Goal: Information Seeking & Learning: Find specific fact

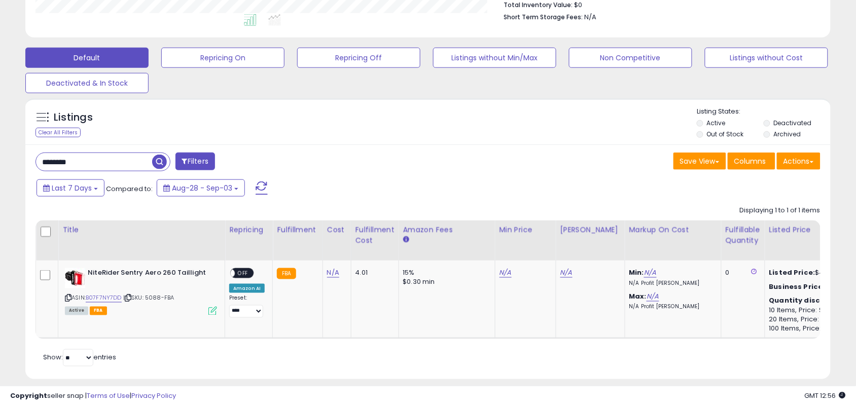
scroll to position [293, 0]
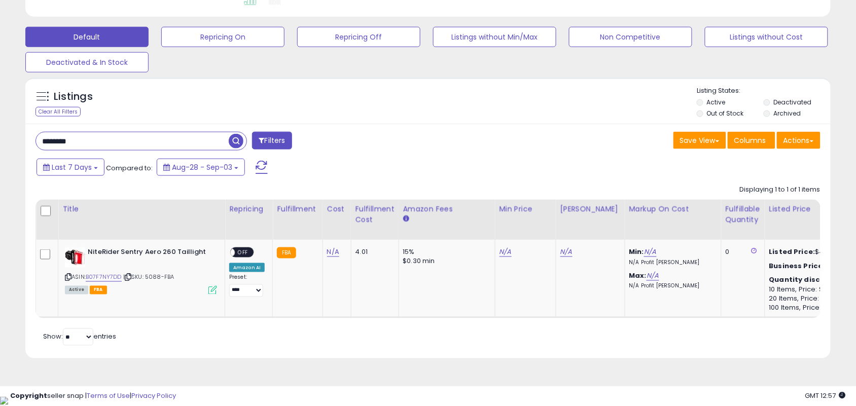
click at [135, 138] on input "********" at bounding box center [132, 141] width 193 height 18
paste input "******"
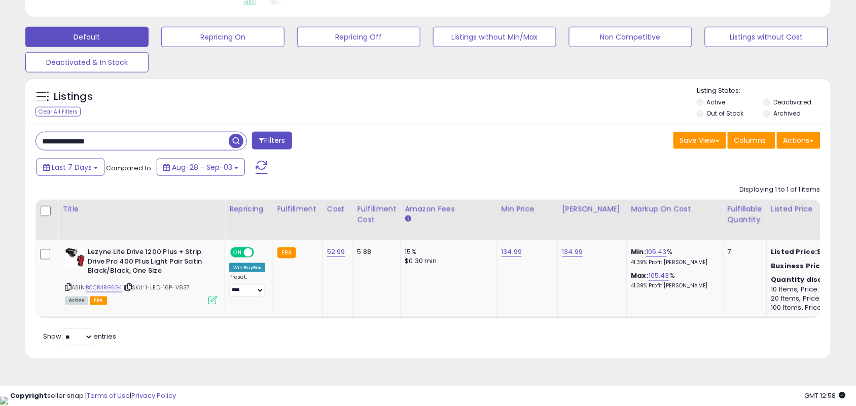
click at [199, 140] on input "**********" at bounding box center [132, 141] width 193 height 18
paste input "text"
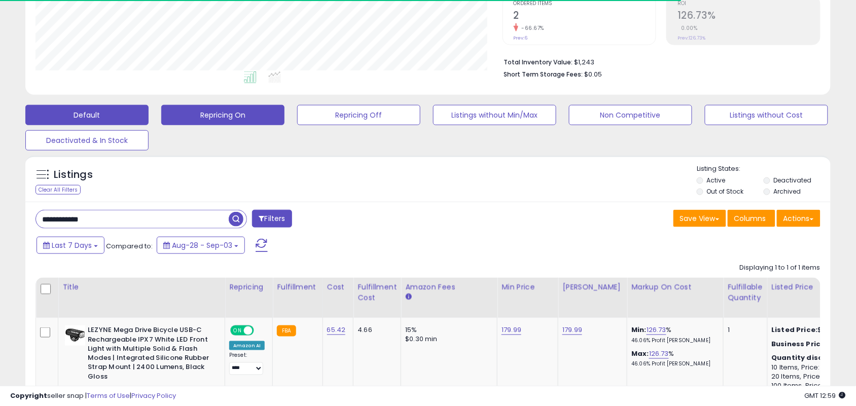
scroll to position [208, 467]
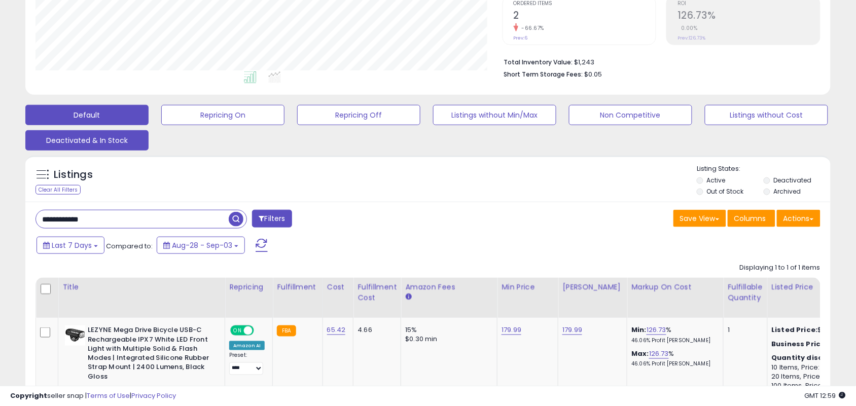
paste input "**"
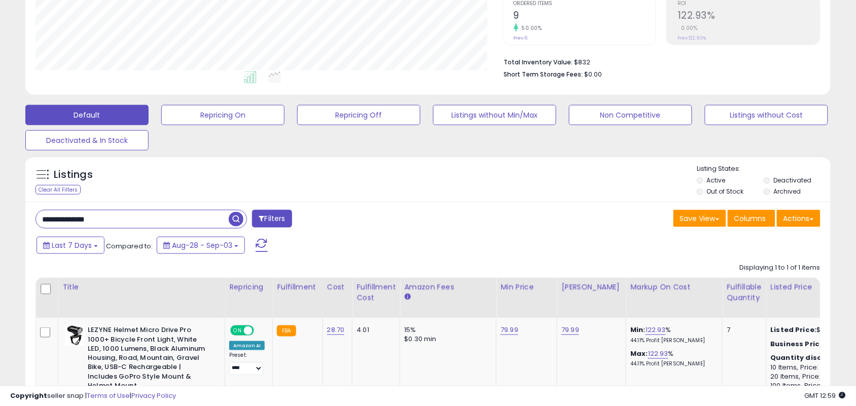
scroll to position [323, 0]
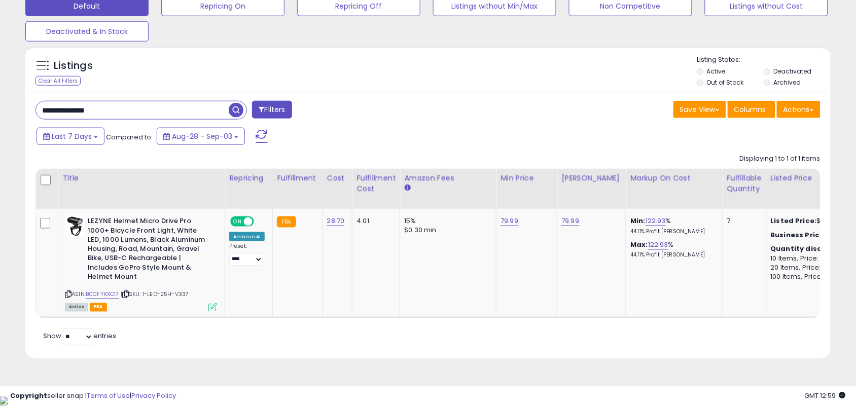
paste input "***"
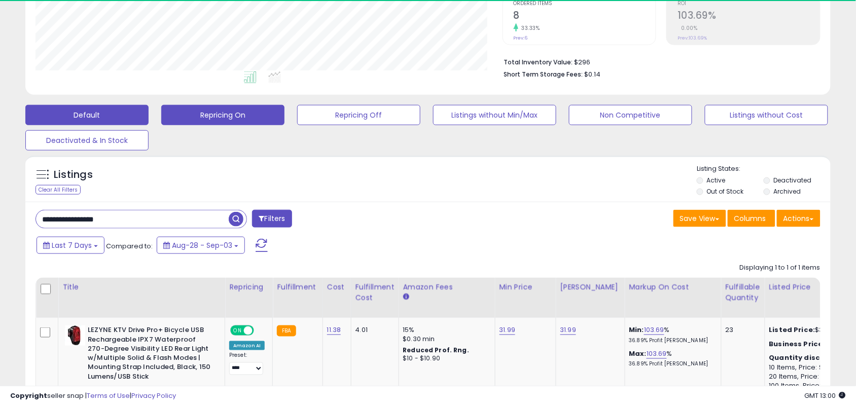
scroll to position [208, 467]
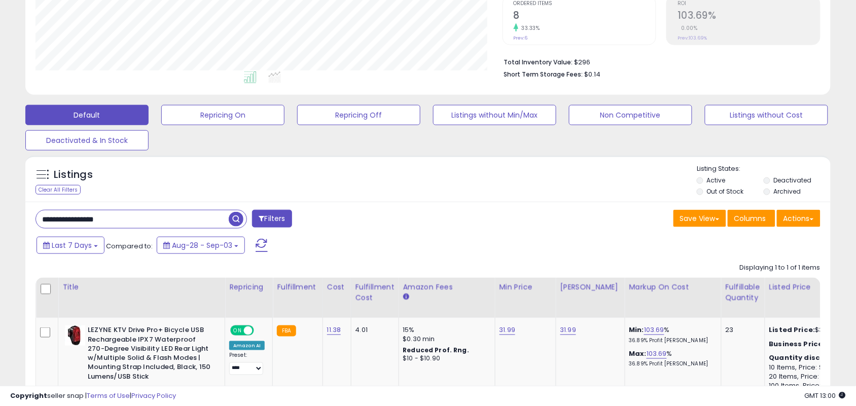
paste input "text"
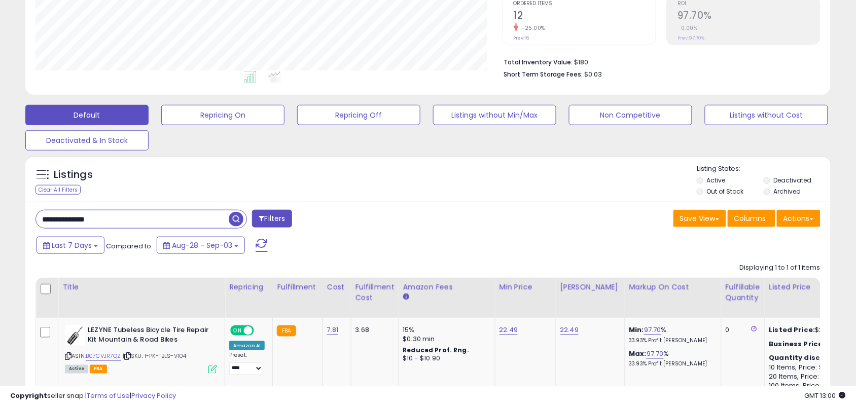
paste input "text"
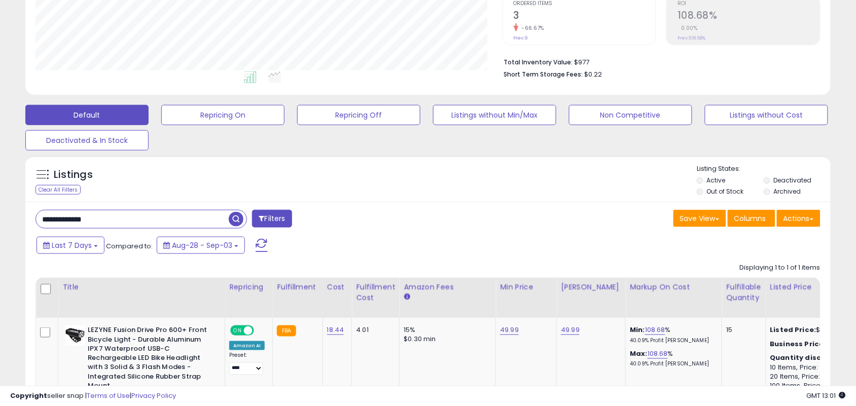
paste input "text"
paste input "***"
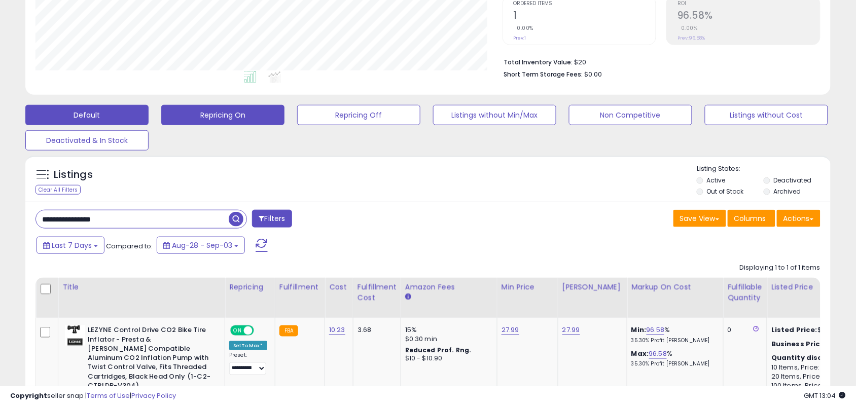
paste input "*"
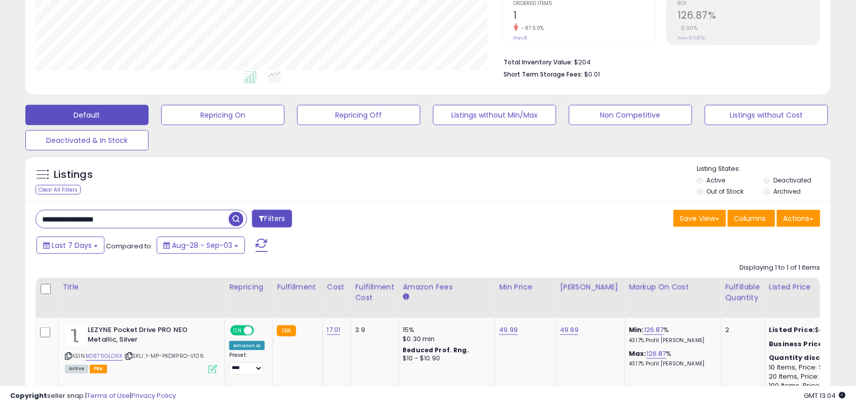
paste input "text"
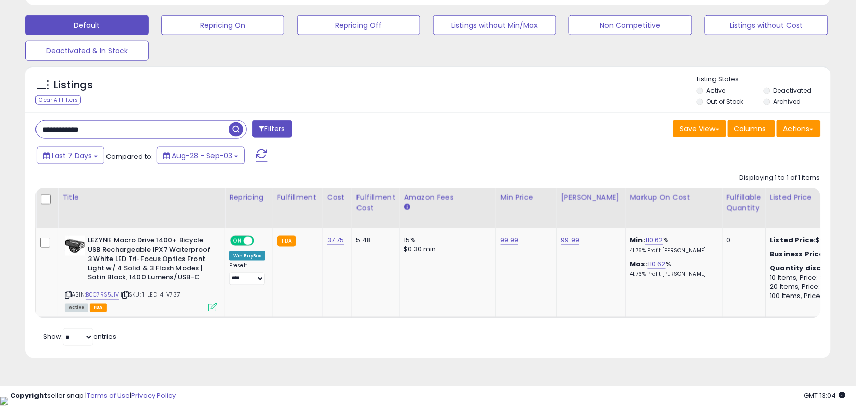
scroll to position [305, 0]
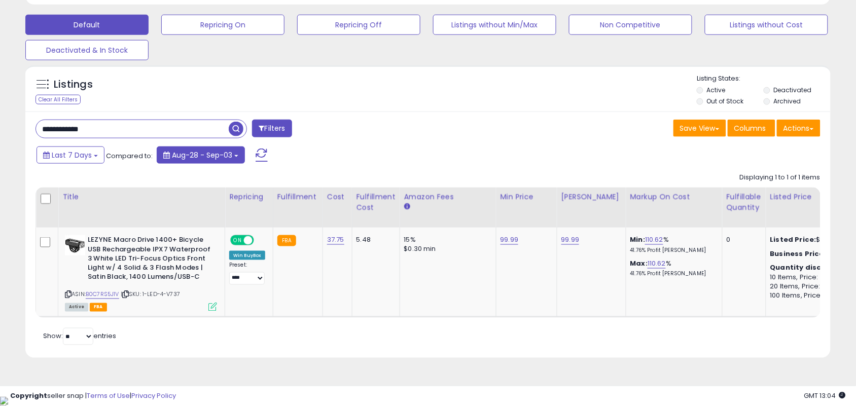
paste input "*****"
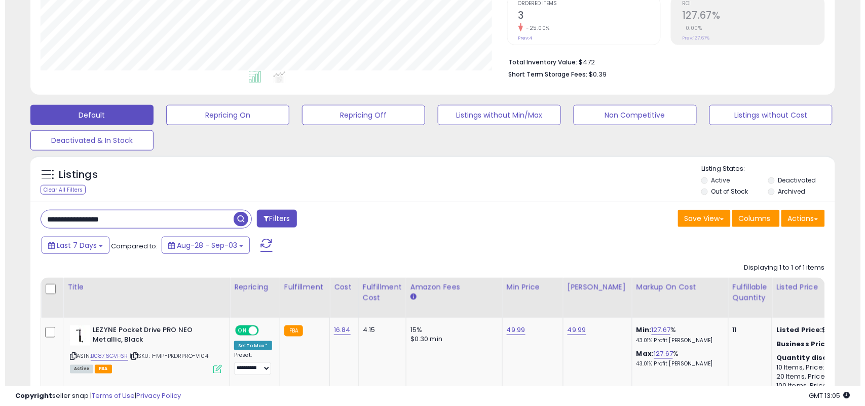
scroll to position [208, 467]
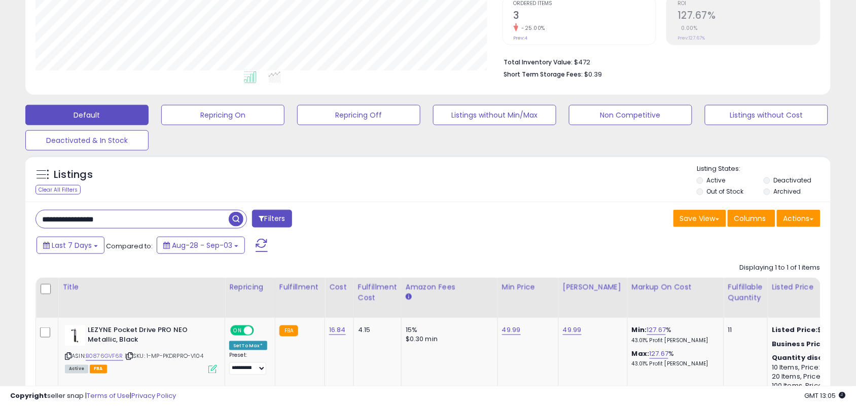
paste input "text"
click at [140, 244] on span "Compared to:" at bounding box center [129, 246] width 47 height 10
click at [175, 214] on input "**********" at bounding box center [132, 219] width 193 height 18
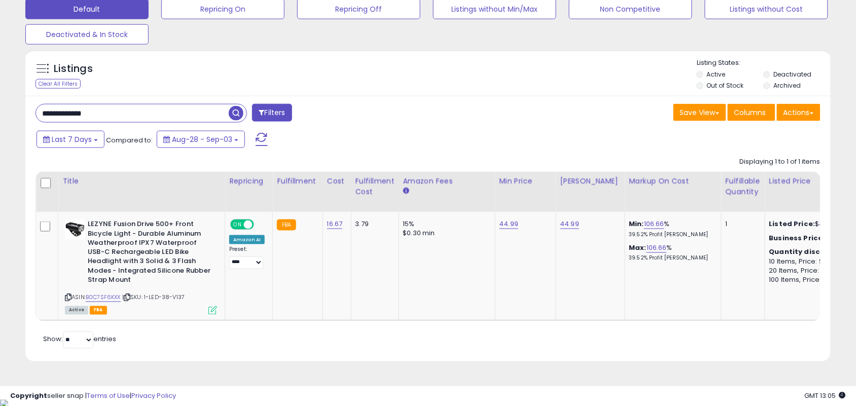
scroll to position [321, 0]
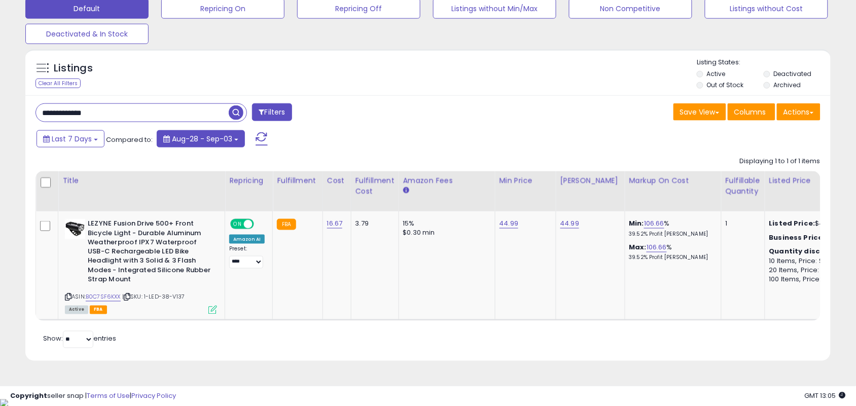
paste input "*"
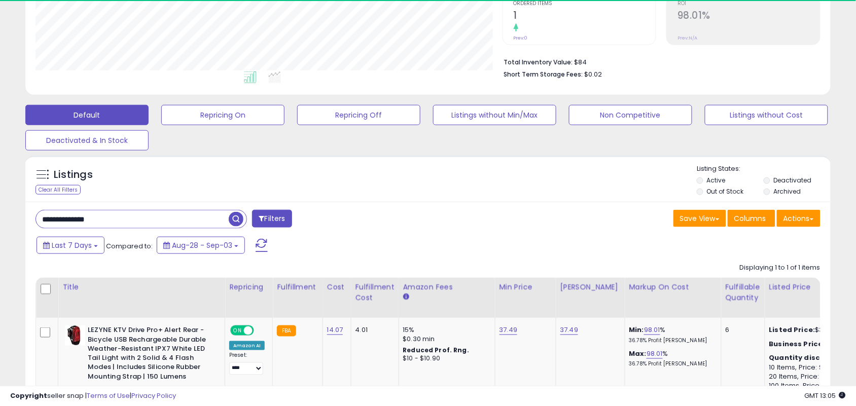
scroll to position [208, 467]
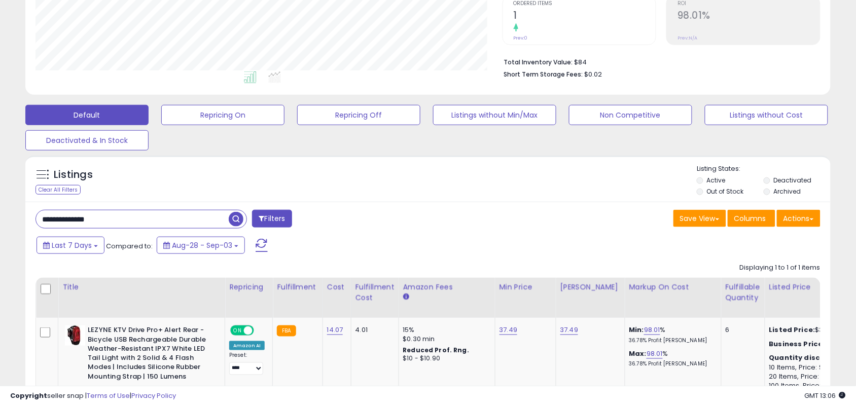
paste input "*"
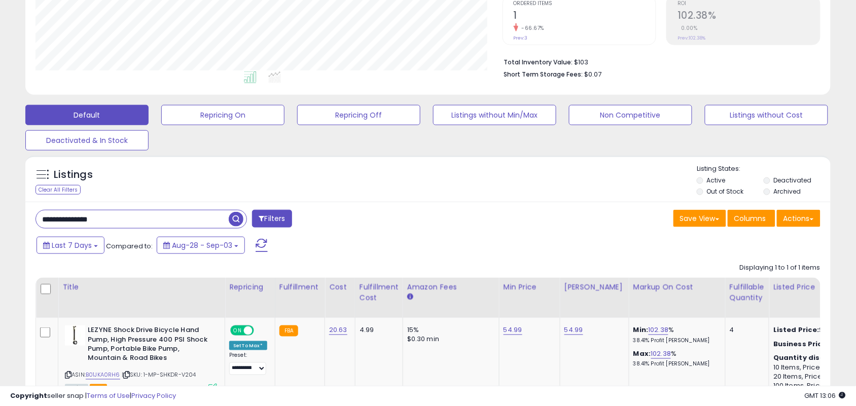
paste input "*"
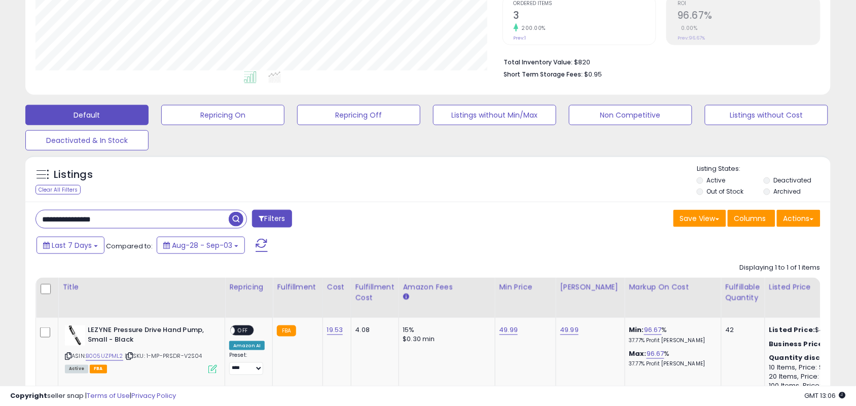
paste input "text"
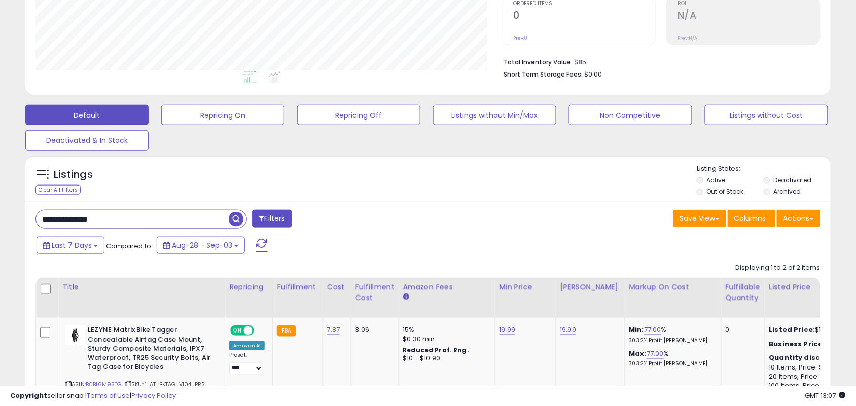
paste input "**"
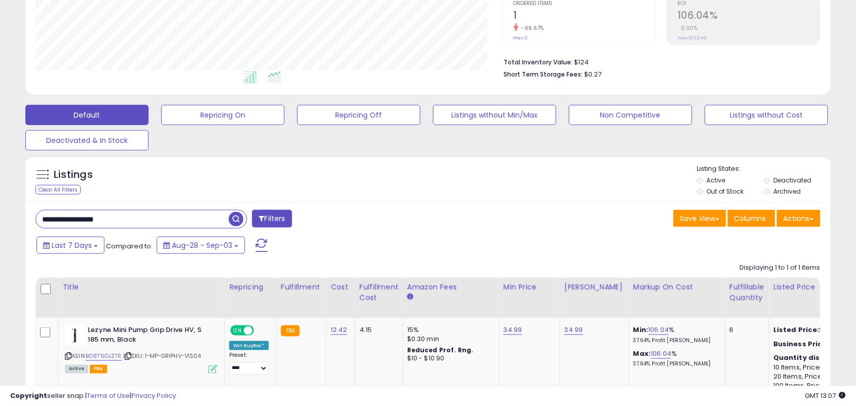
paste input "text"
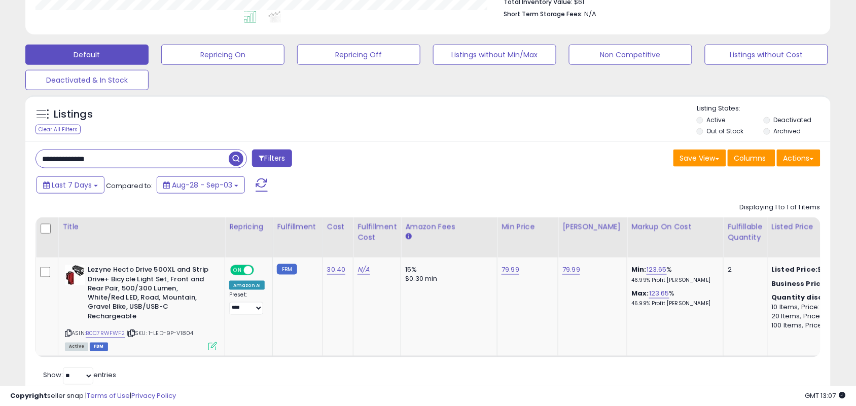
scroll to position [314, 0]
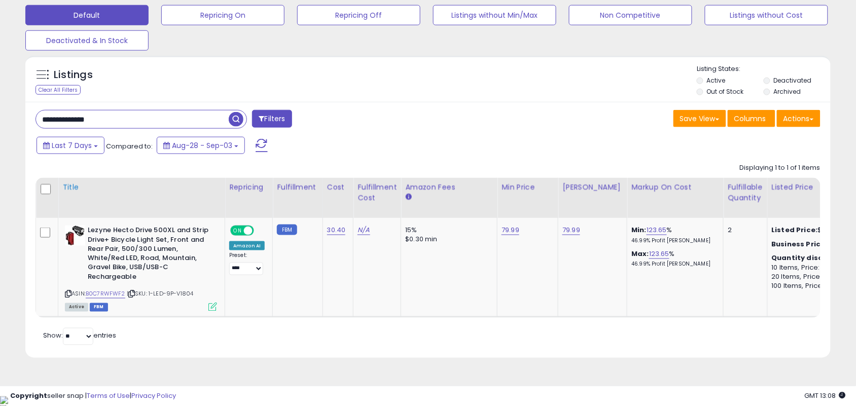
paste input "*"
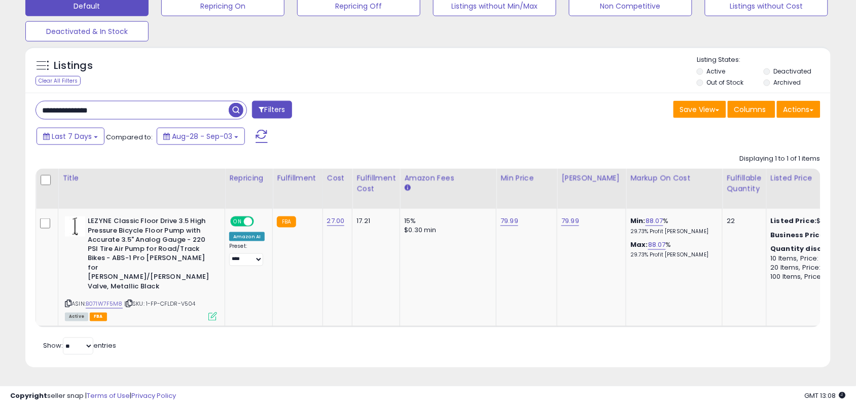
scroll to position [208, 467]
paste input "**"
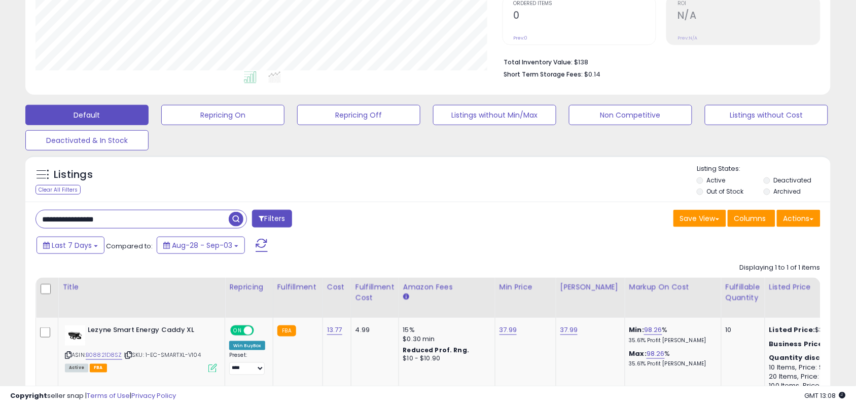
paste input "text"
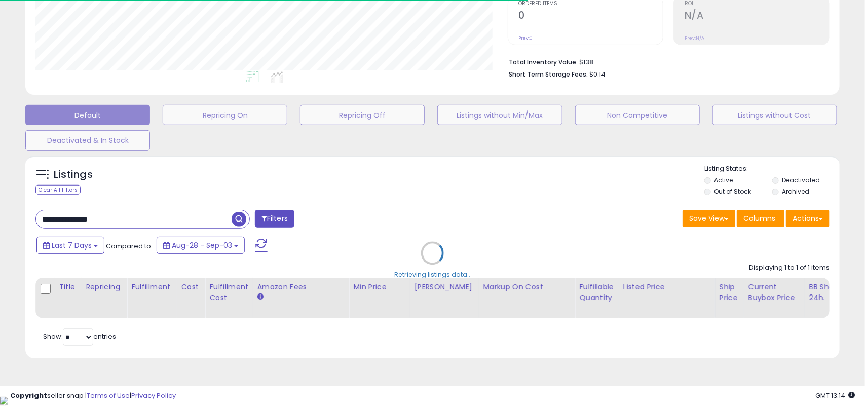
click at [236, 218] on div "Retrieving listings data.." at bounding box center [433, 261] width 830 height 221
click at [213, 220] on div "Retrieving listings data.." at bounding box center [433, 261] width 830 height 221
click at [154, 231] on div "Retrieving listings data.." at bounding box center [433, 261] width 830 height 221
click at [153, 225] on div "Retrieving listings data.." at bounding box center [433, 261] width 830 height 221
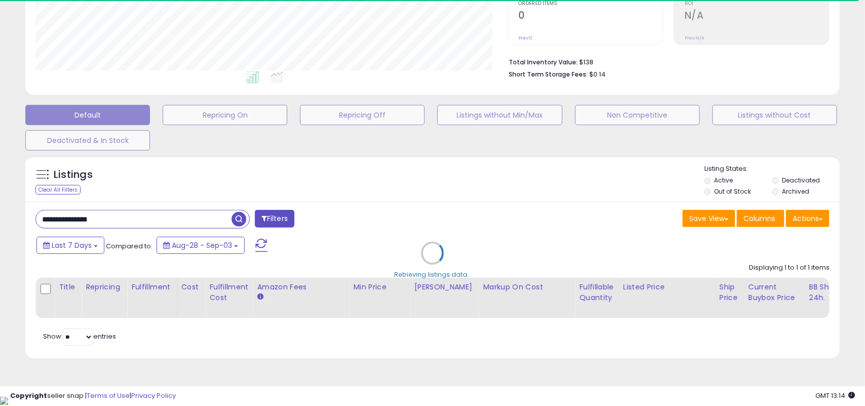
click at [153, 224] on div "Retrieving listings data.." at bounding box center [433, 261] width 830 height 221
click at [153, 224] on div "**********" at bounding box center [432, 280] width 815 height 156
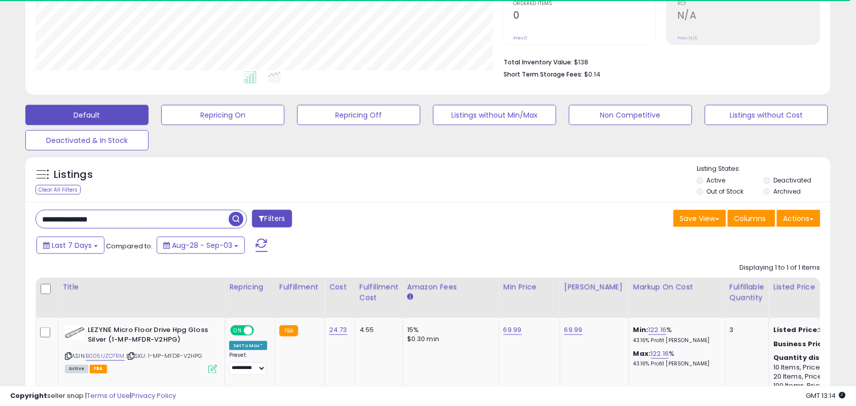
scroll to position [506779, 506519]
click at [217, 213] on input "**********" at bounding box center [132, 219] width 193 height 18
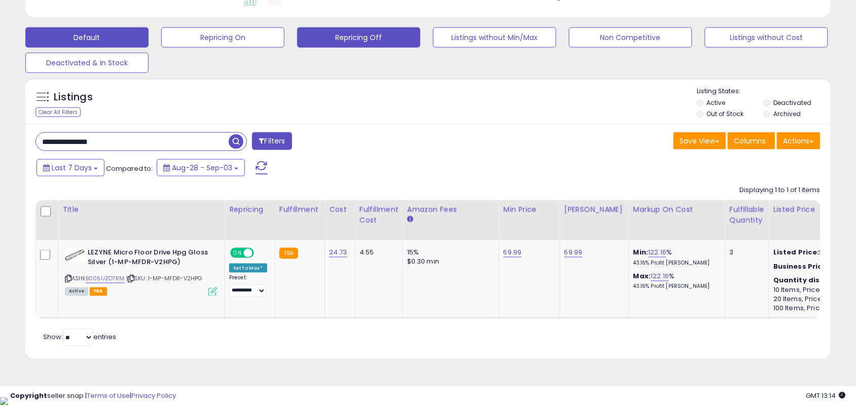
scroll to position [293, 0]
paste input "text"
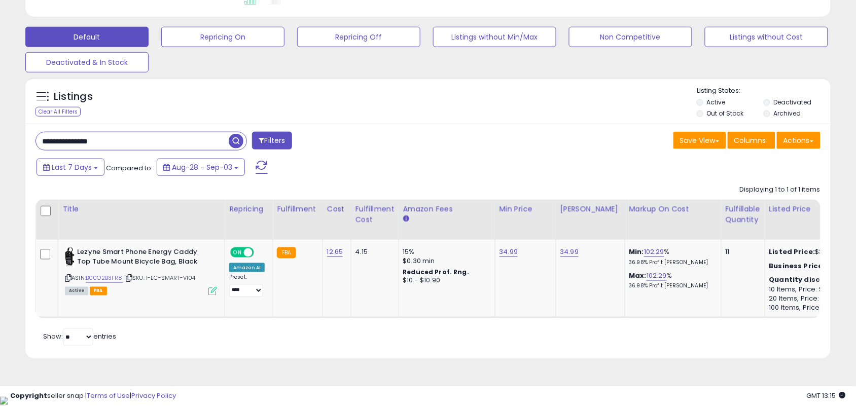
paste input "*"
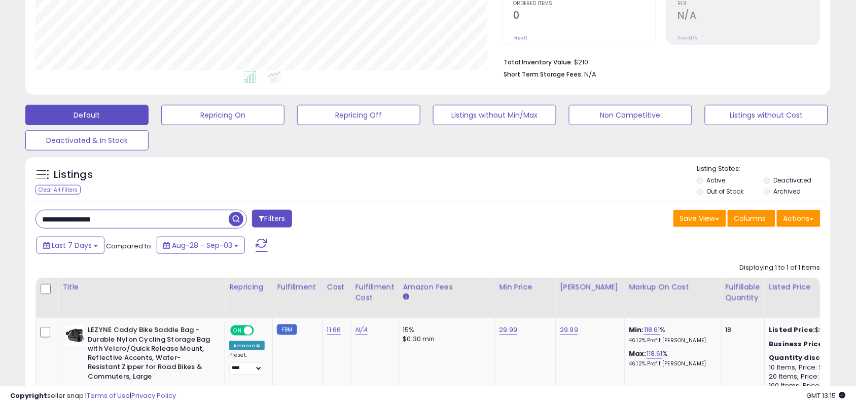
scroll to position [314, 0]
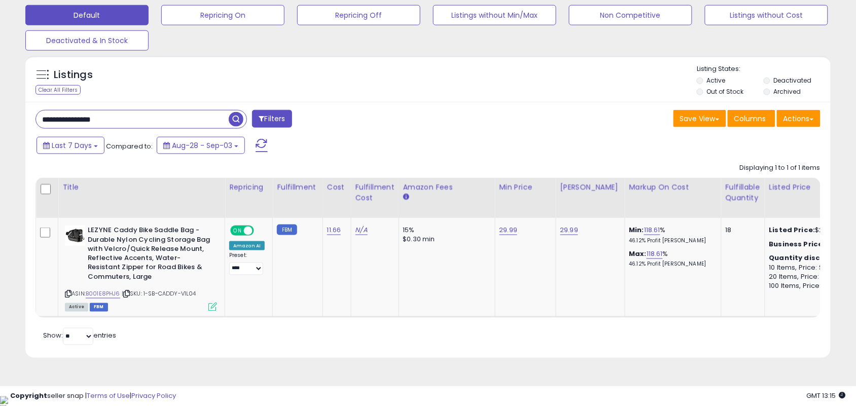
paste input "text"
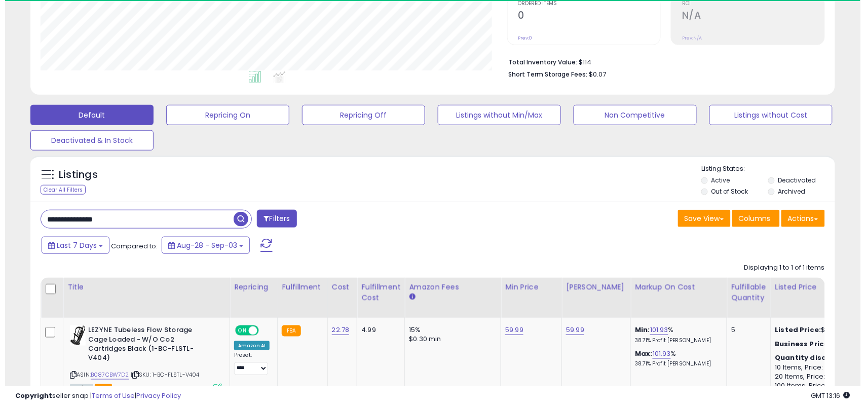
scroll to position [208, 467]
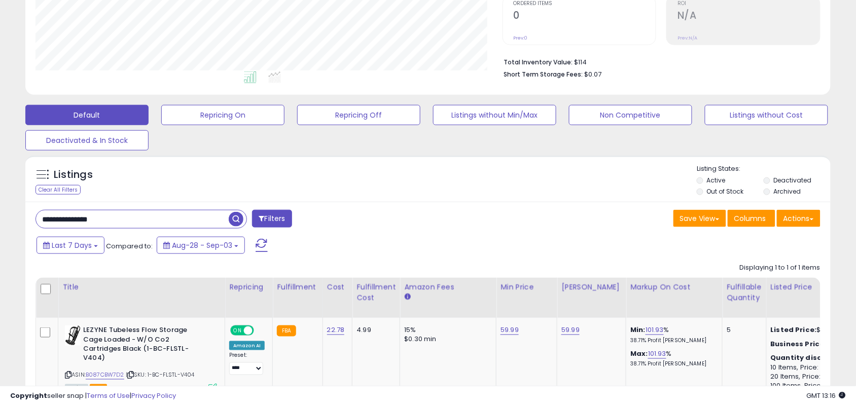
paste input "text"
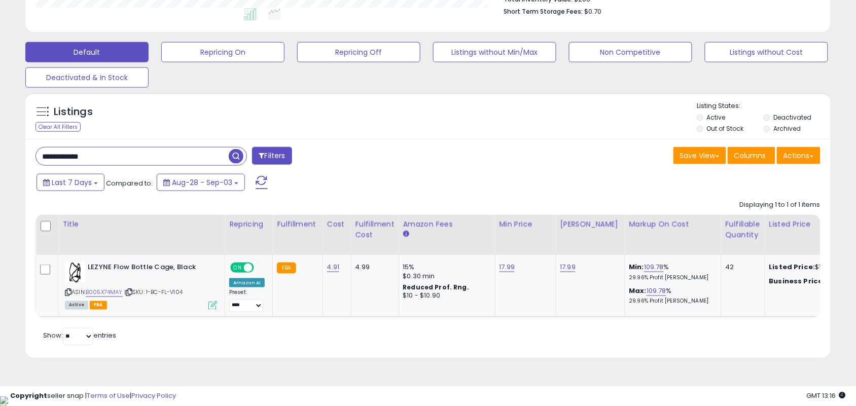
scroll to position [276, 0]
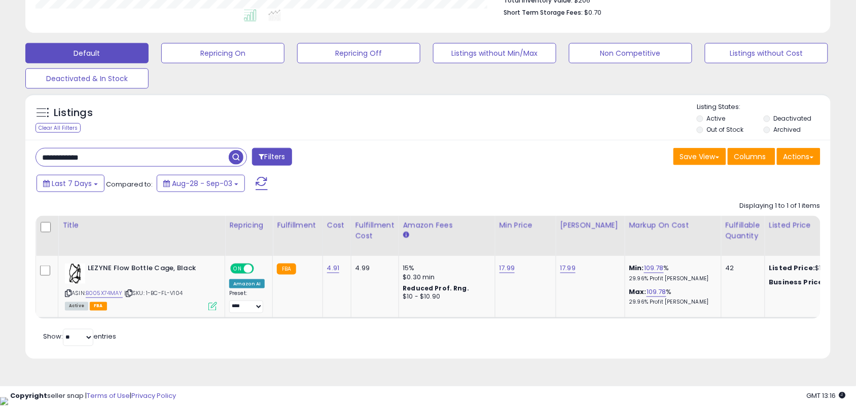
paste input "**"
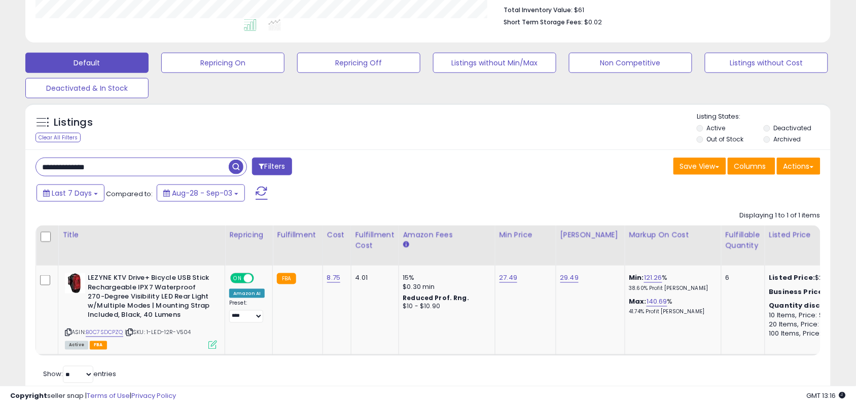
scroll to position [305, 0]
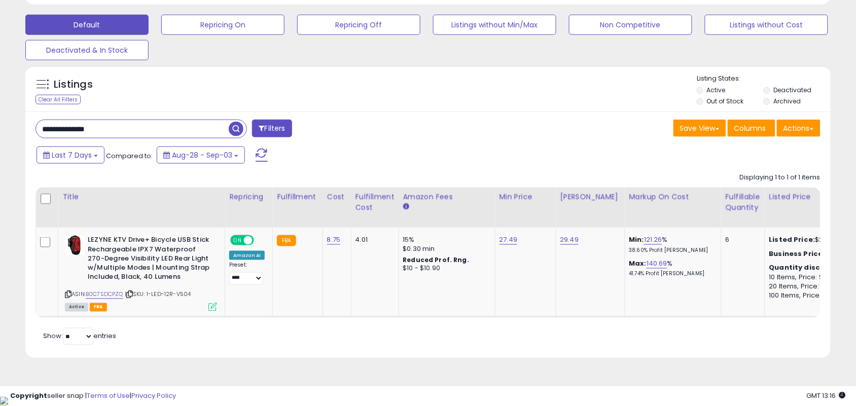
paste input "**"
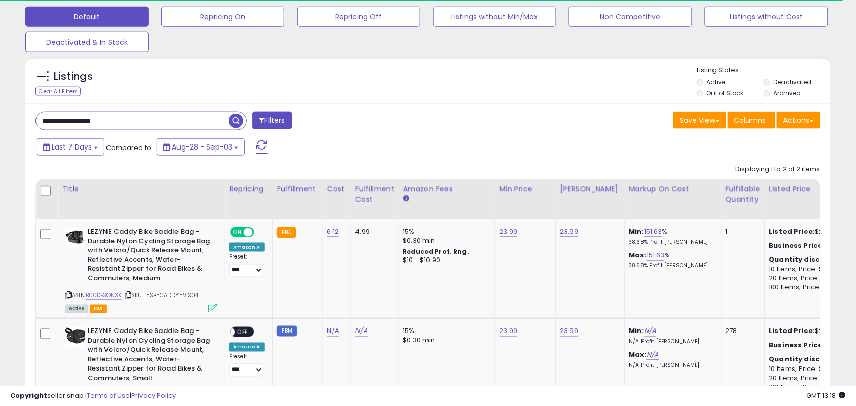
scroll to position [414, 0]
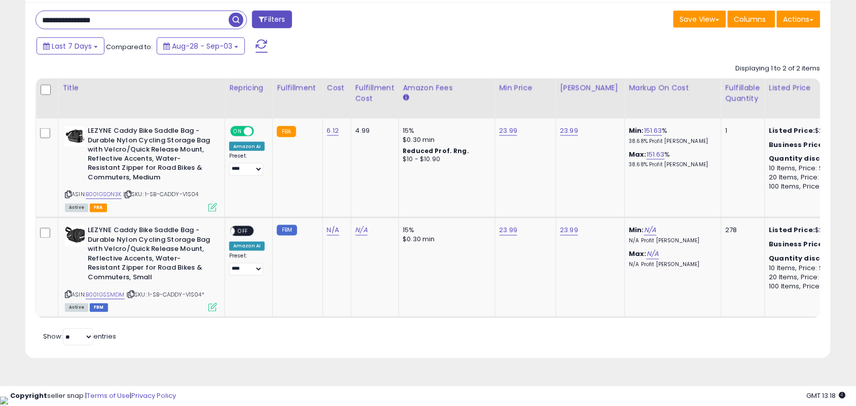
paste input "text"
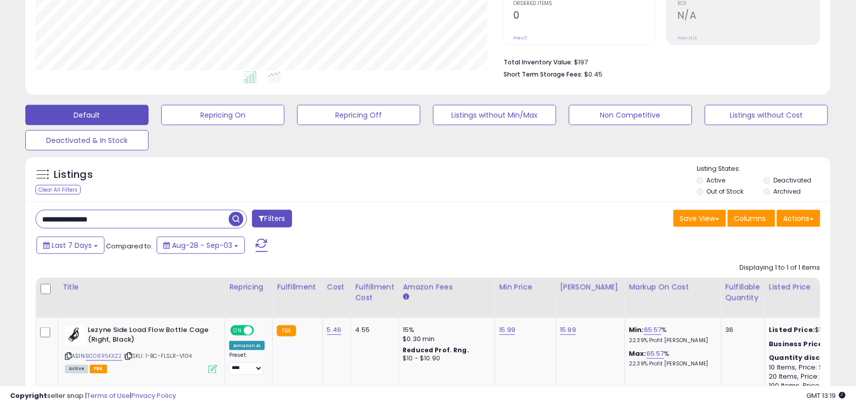
scroll to position [293, 0]
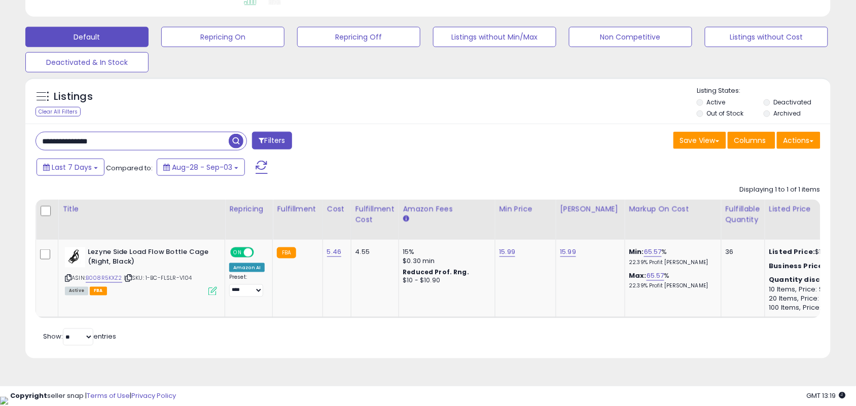
paste input "**"
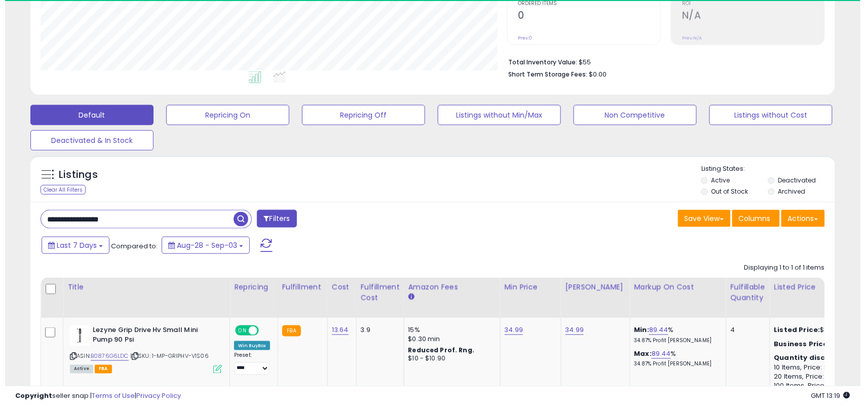
scroll to position [208, 467]
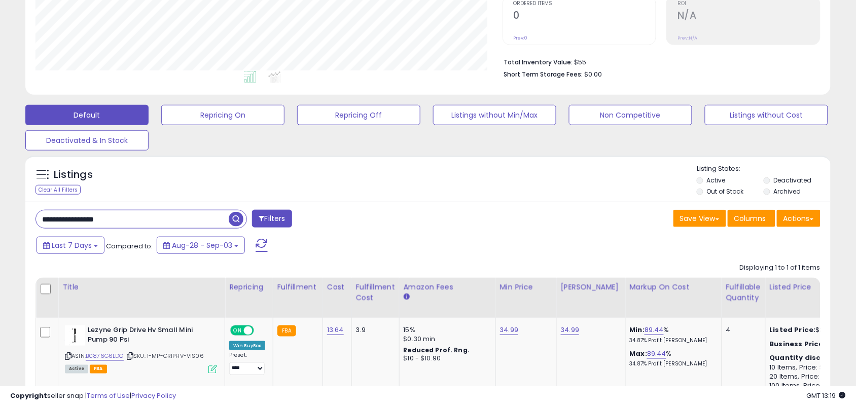
paste input "*"
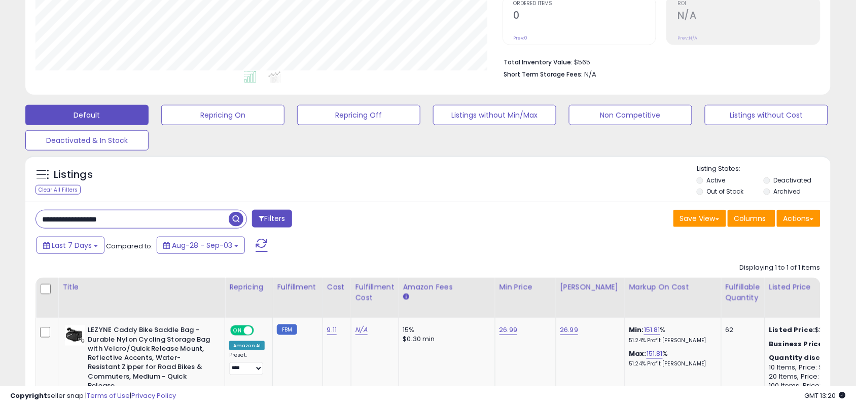
paste input "text"
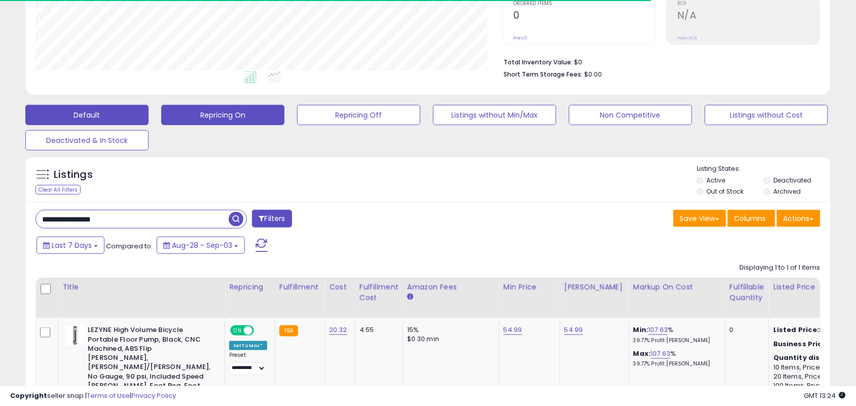
paste input "text"
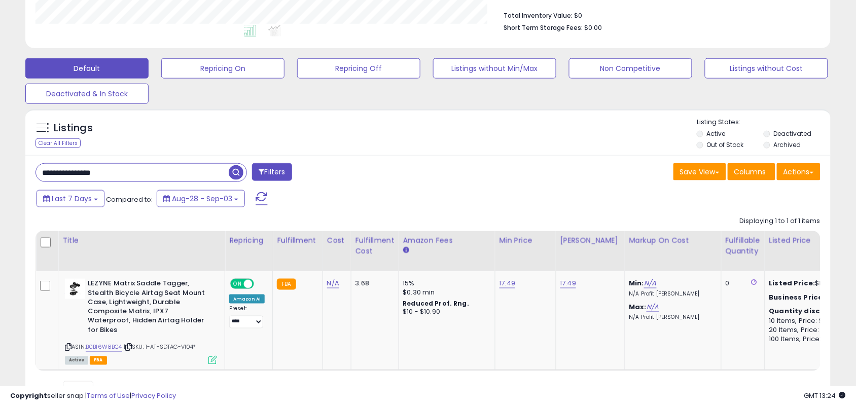
scroll to position [305, 0]
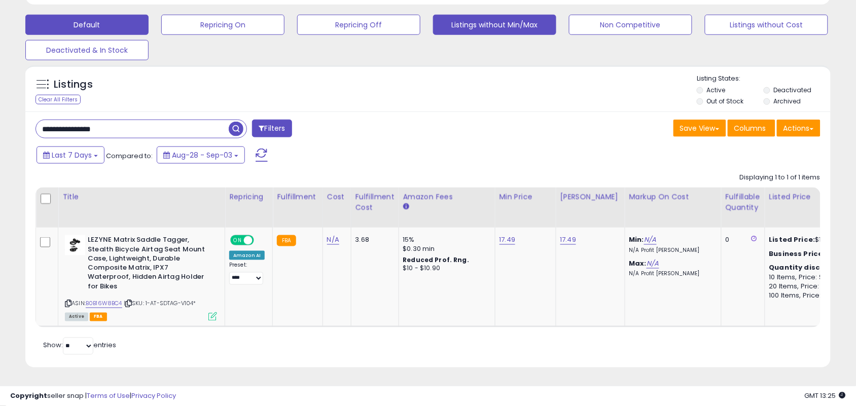
paste input "text"
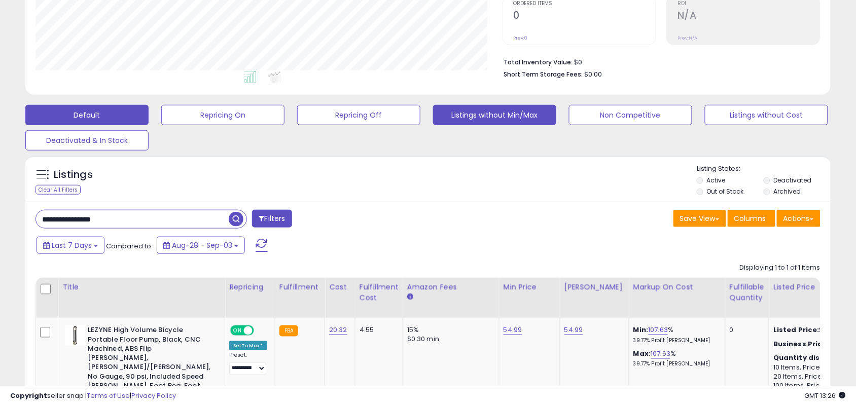
scroll to position [208, 467]
paste input "text"
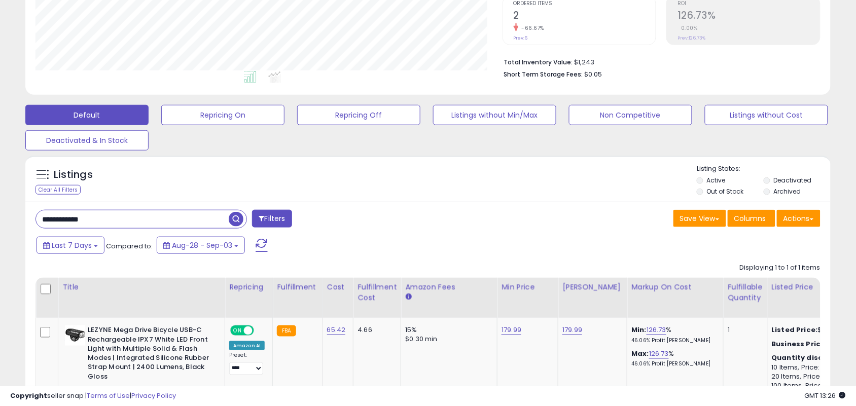
scroll to position [314, 0]
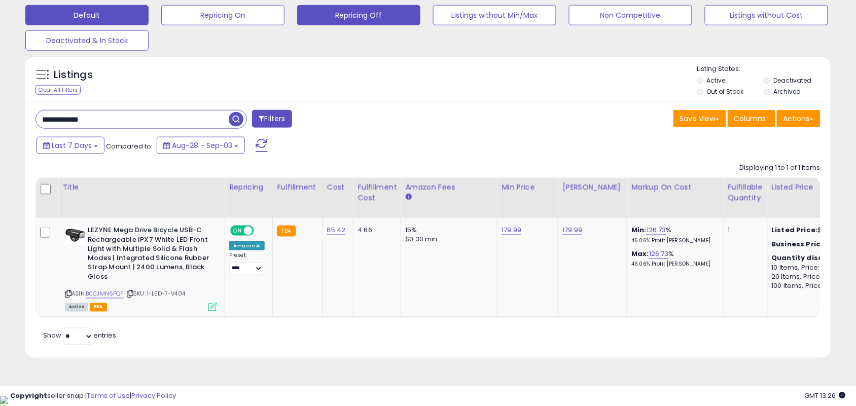
paste input "text"
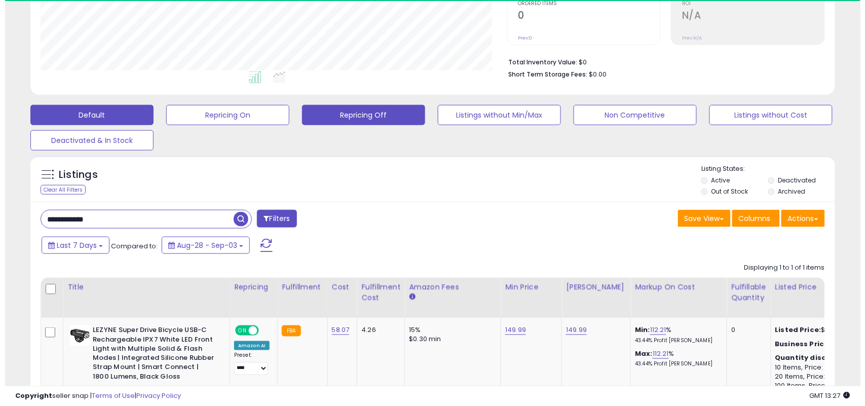
scroll to position [208, 467]
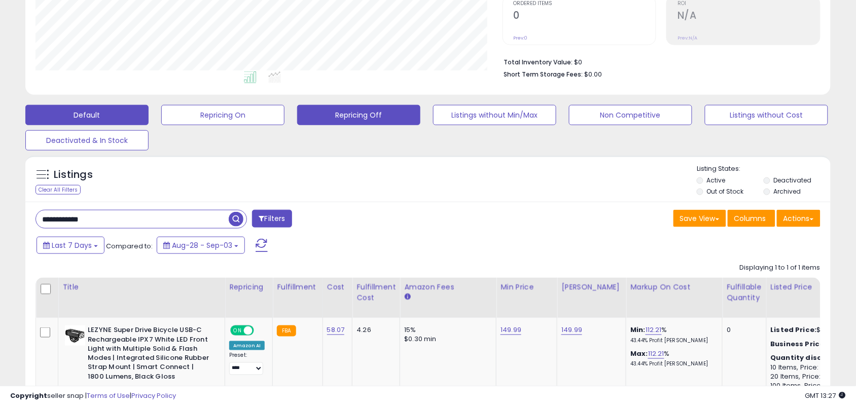
paste input "text"
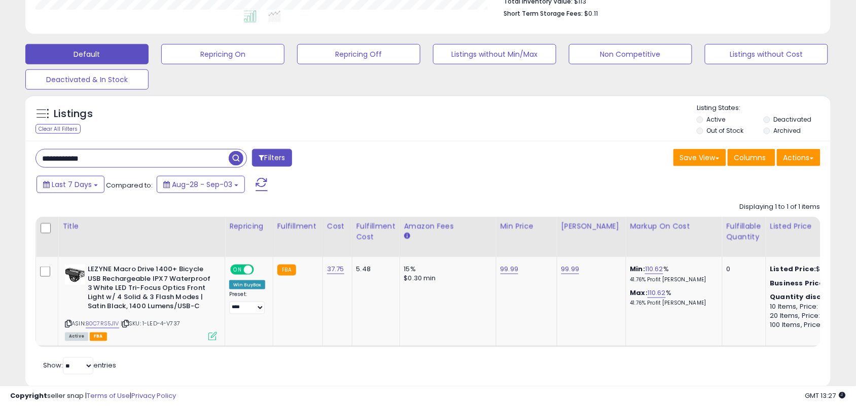
scroll to position [305, 0]
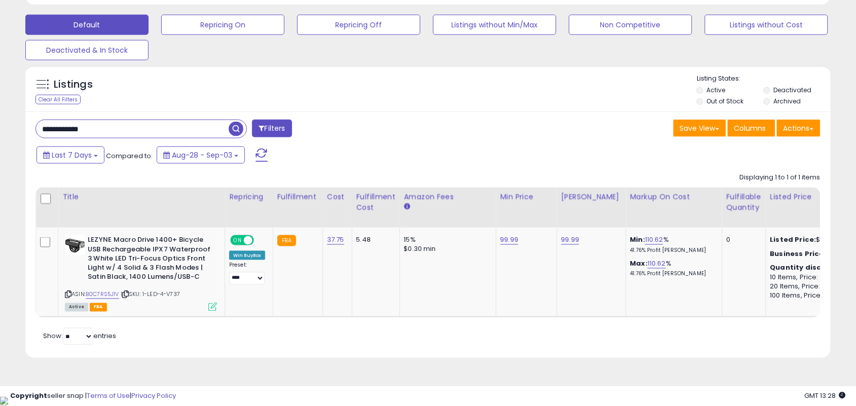
paste input "*"
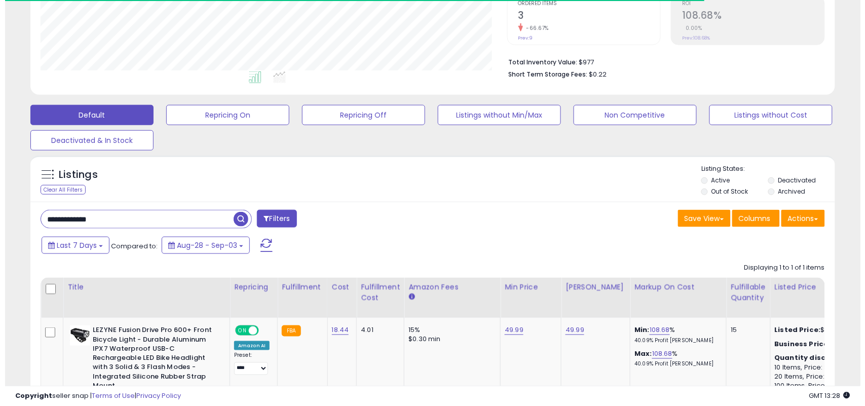
scroll to position [208, 467]
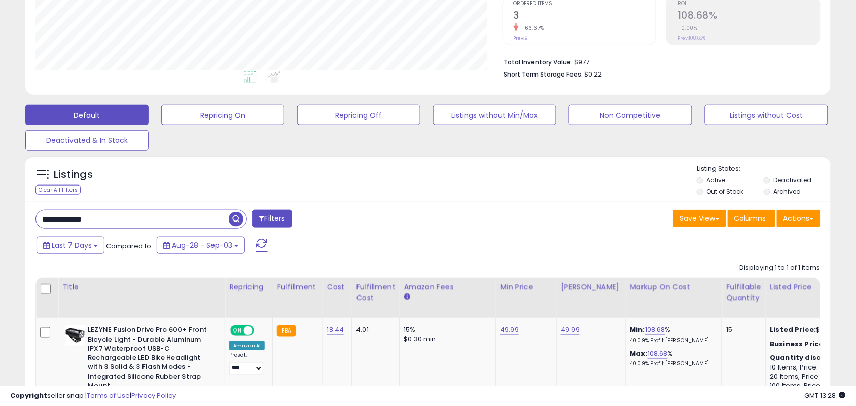
paste input "text"
paste input "**"
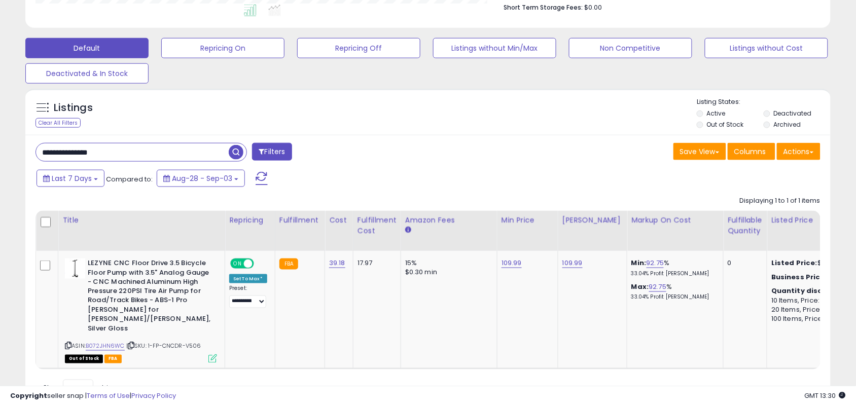
scroll to position [323, 0]
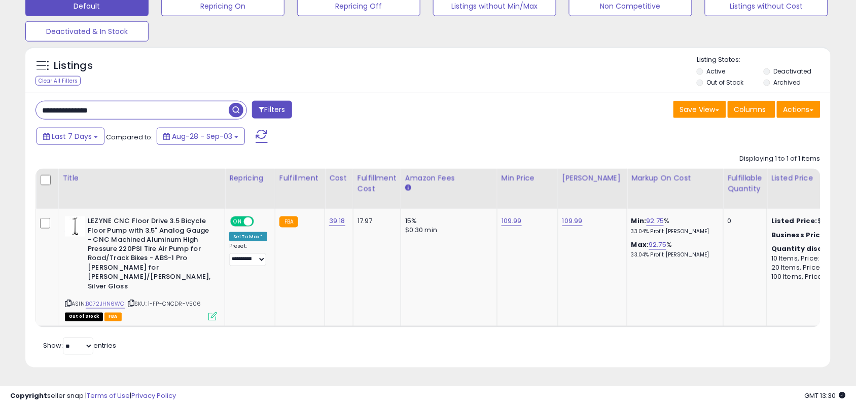
paste input "*"
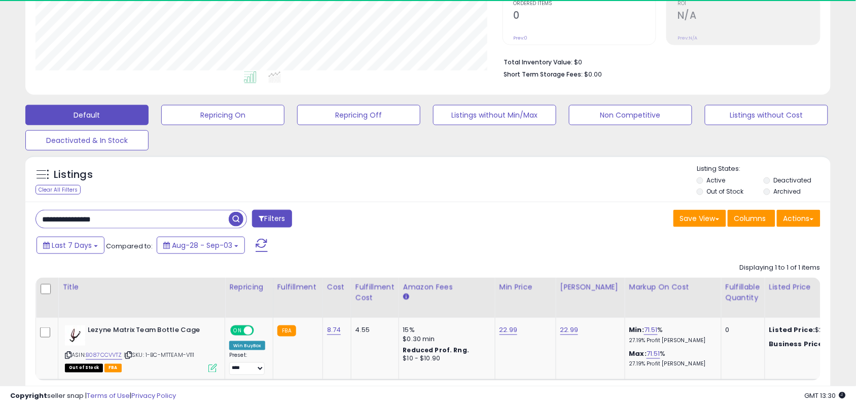
scroll to position [208, 467]
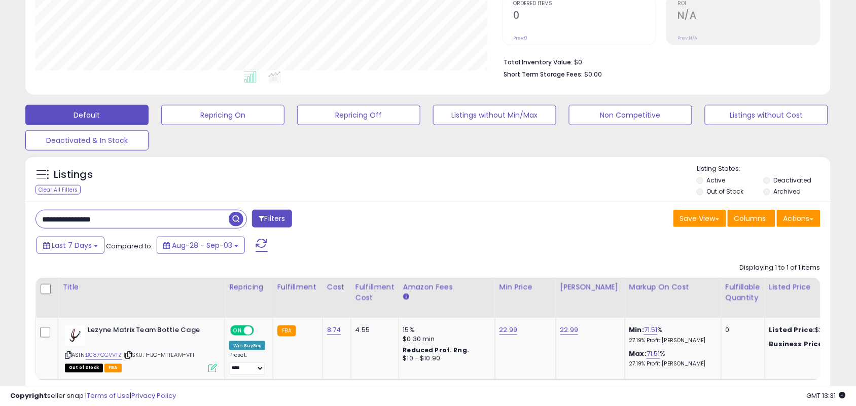
paste input "text"
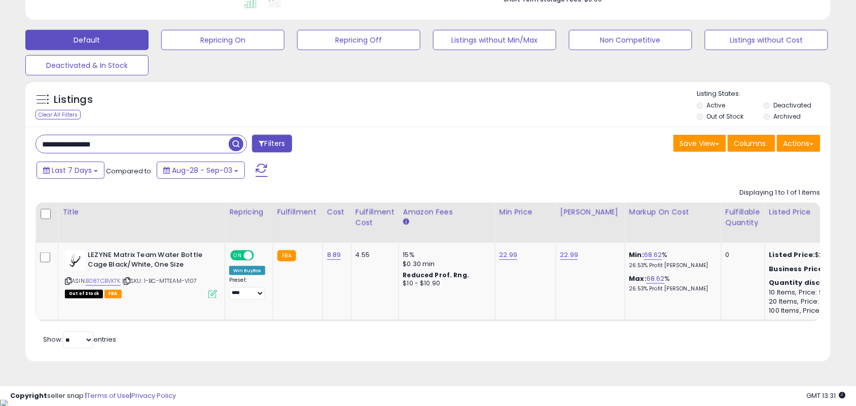
scroll to position [293, 0]
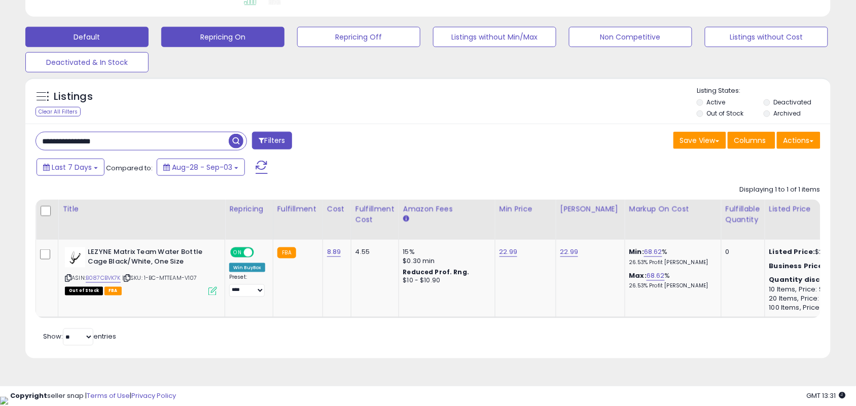
paste input "text"
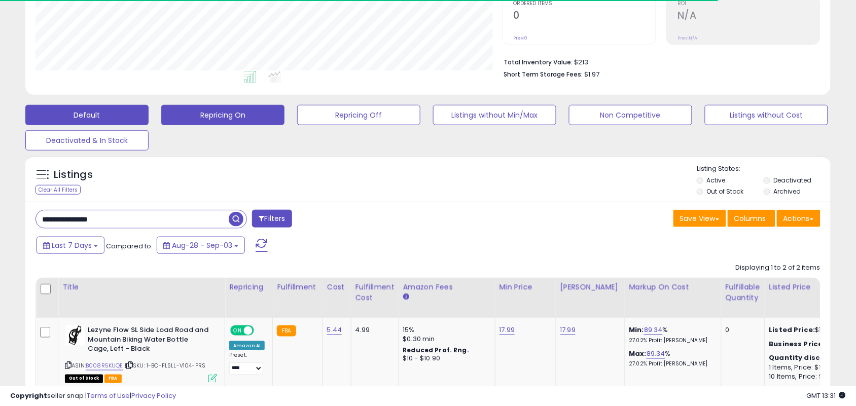
scroll to position [208, 467]
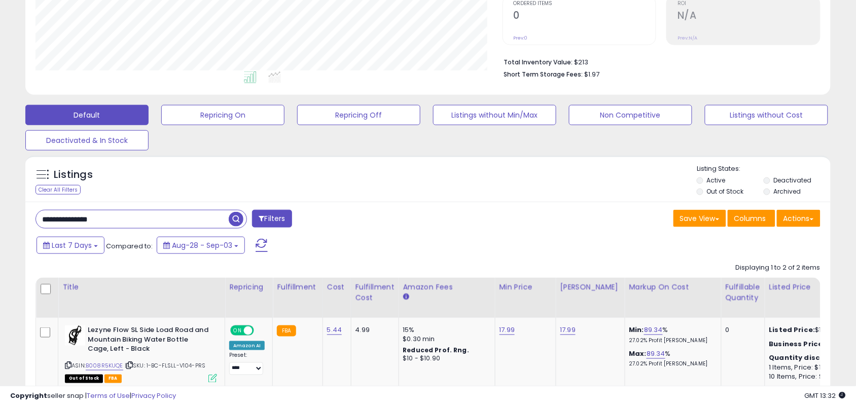
paste input "**"
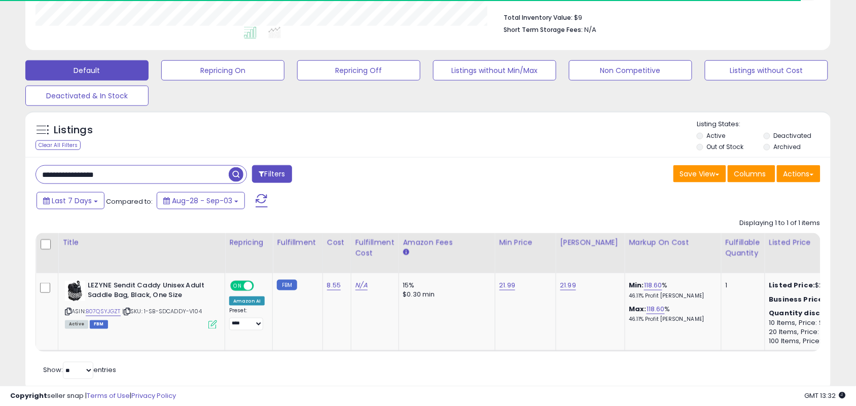
scroll to position [293, 0]
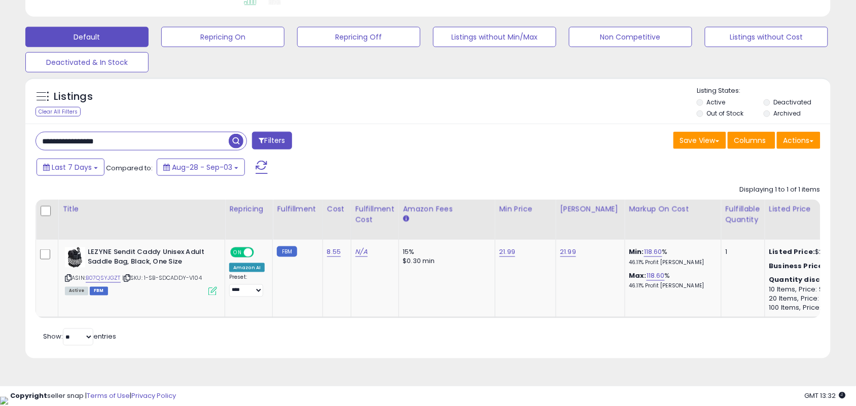
paste input "text"
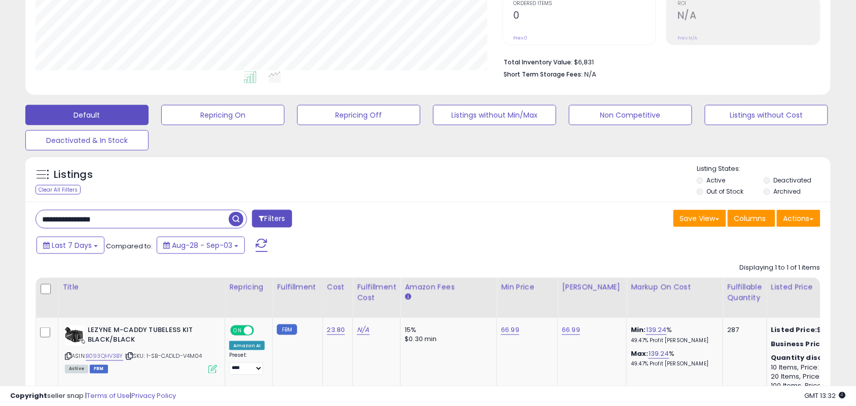
scroll to position [208, 467]
paste input "*"
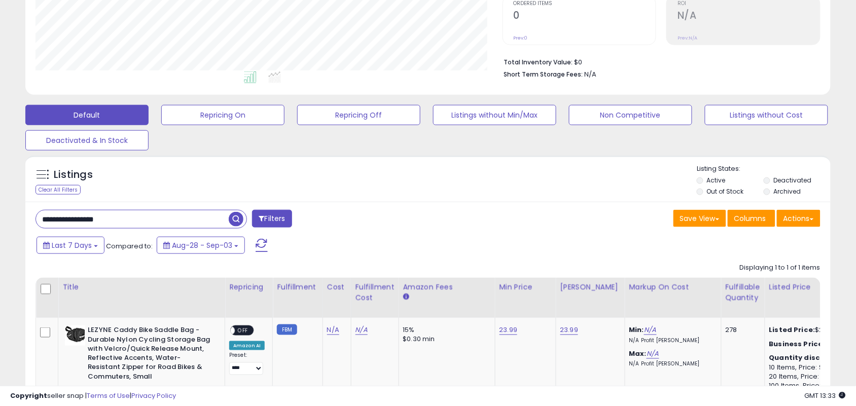
paste input "text"
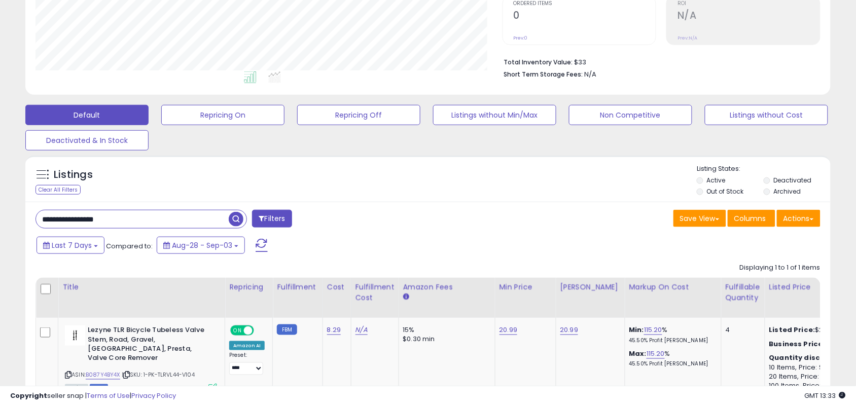
paste input "text"
paste input "*"
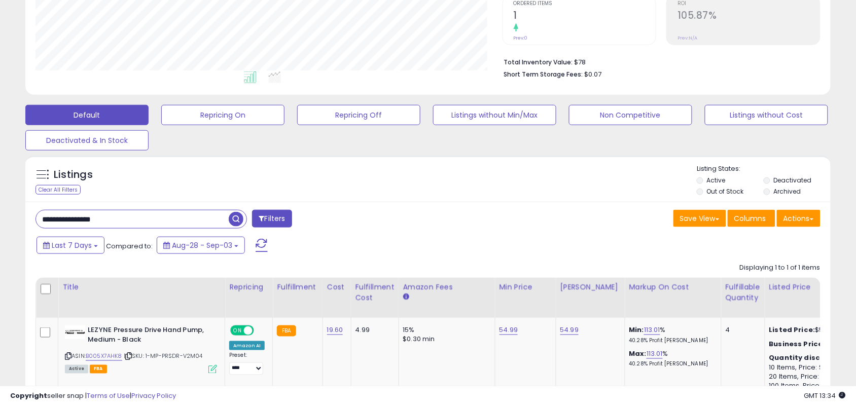
paste input "**"
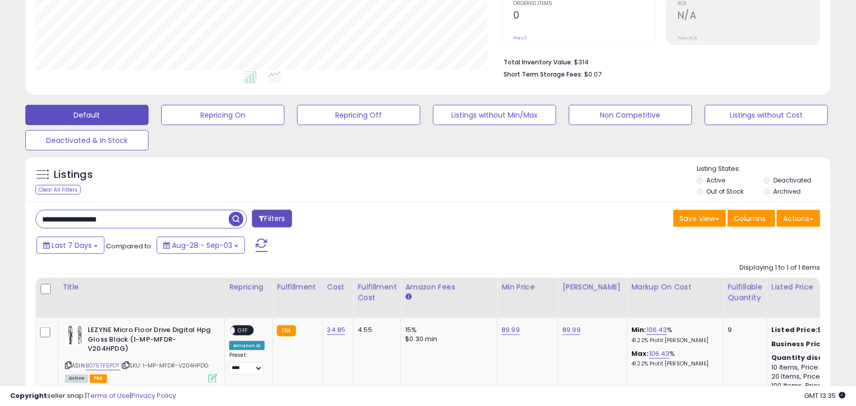
paste input "text"
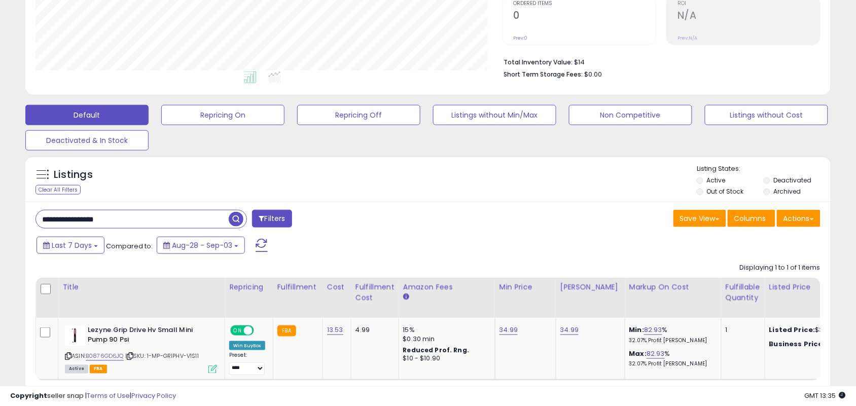
paste input "text"
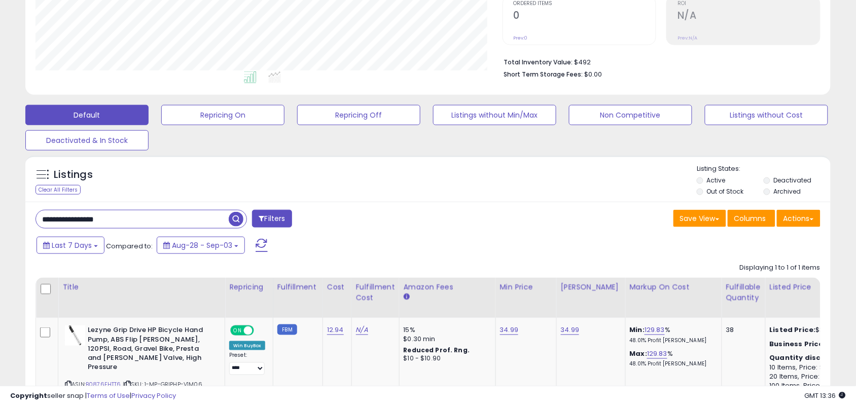
paste input "text"
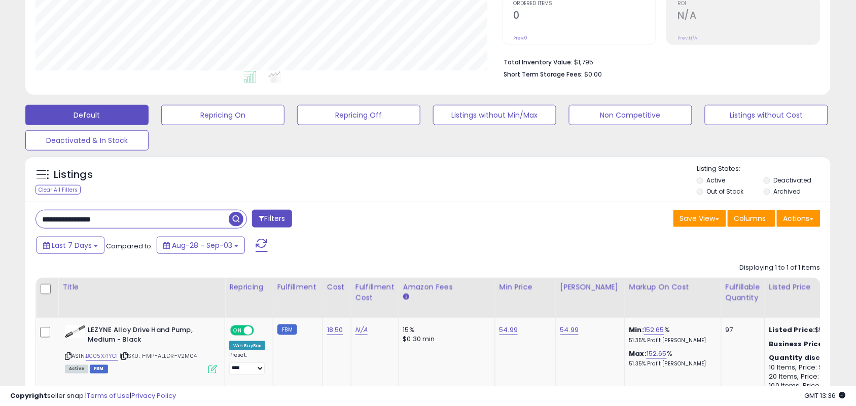
paste input "text"
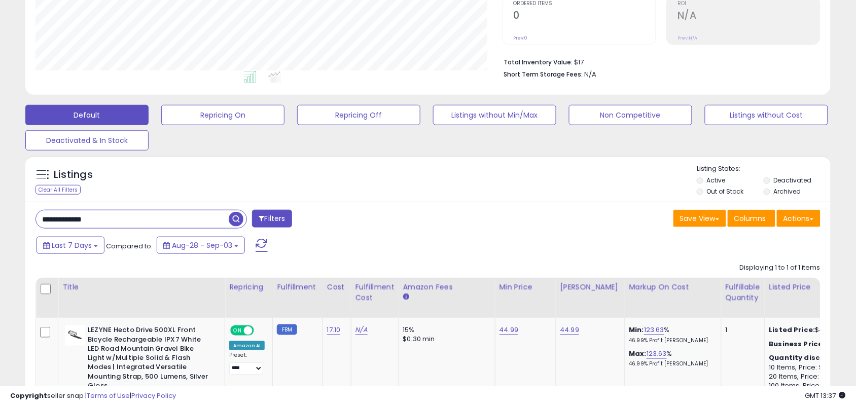
paste input "text"
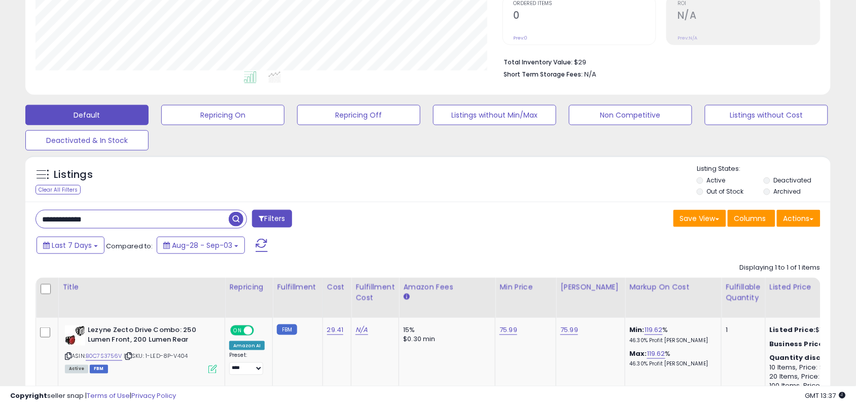
paste input "text"
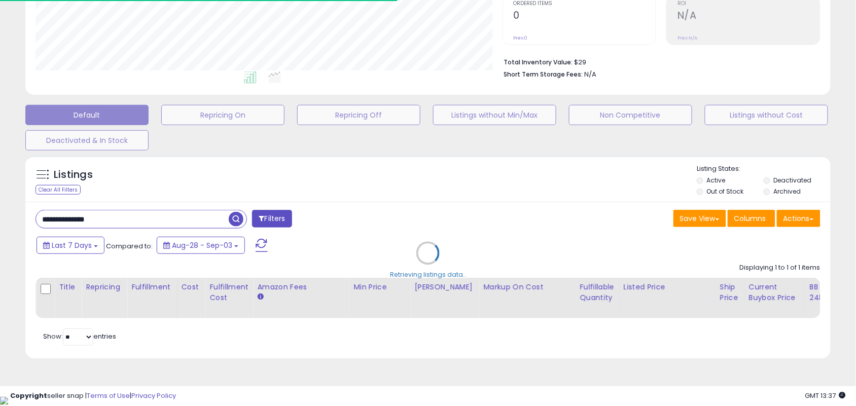
paste input "text"
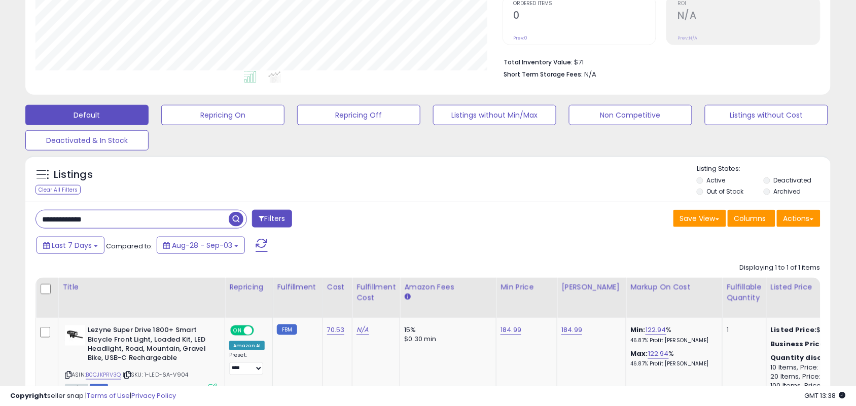
paste input "*"
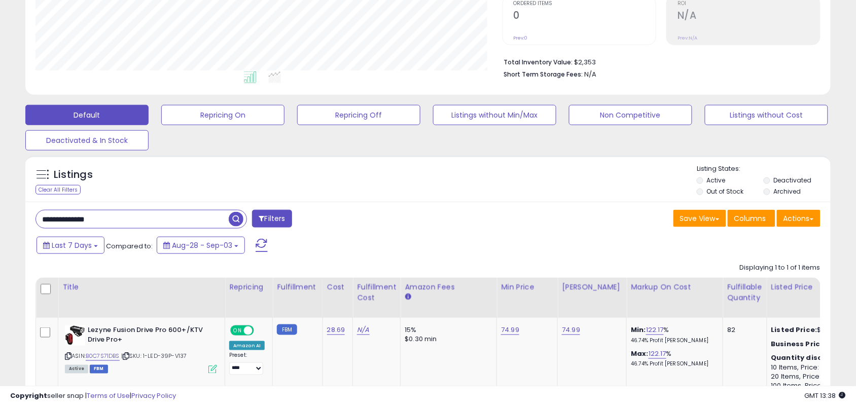
paste input "text"
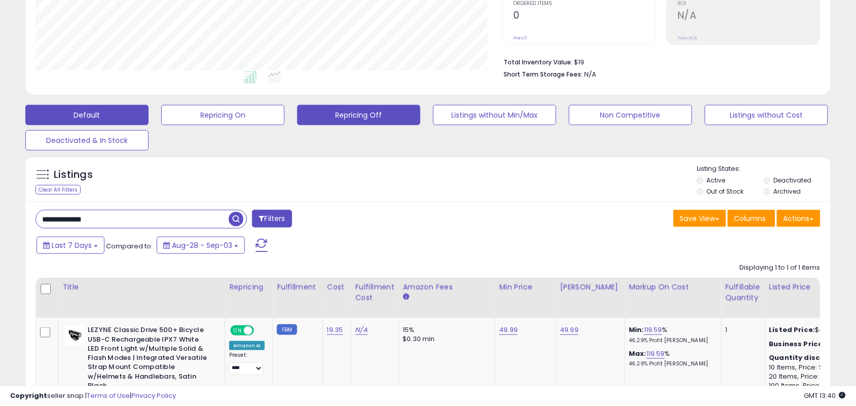
paste input "**"
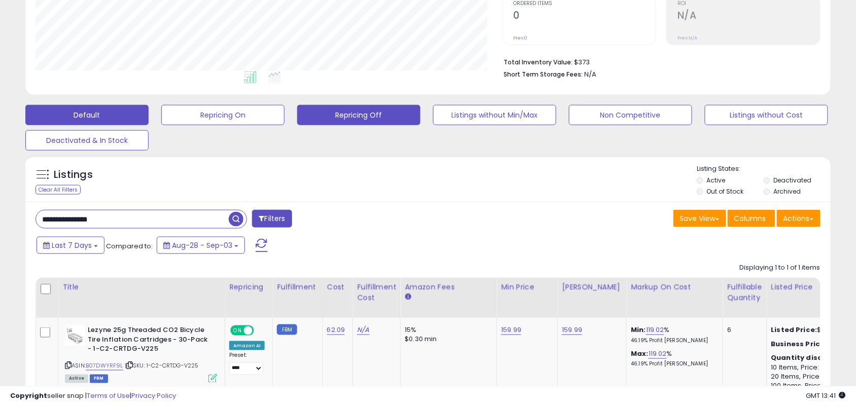
paste input "text"
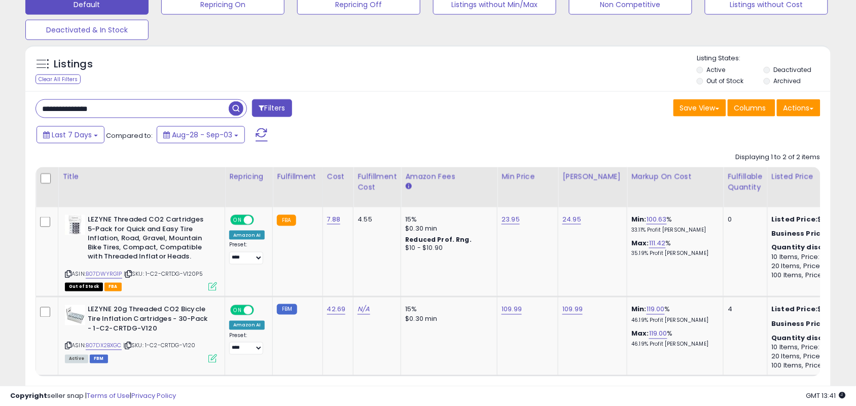
scroll to position [333, 0]
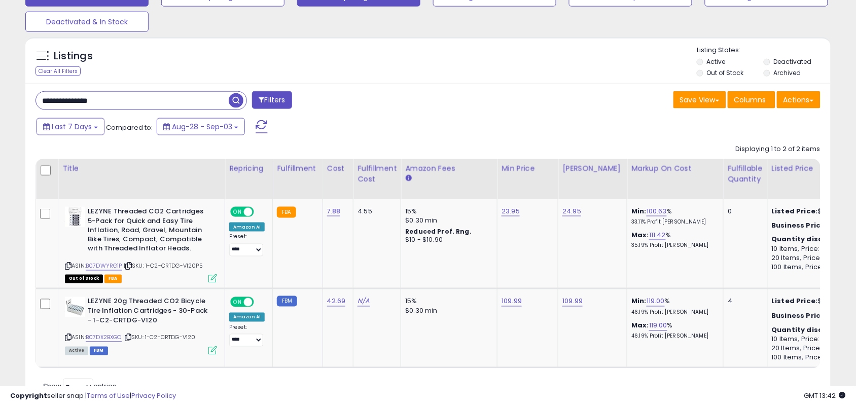
paste input "text"
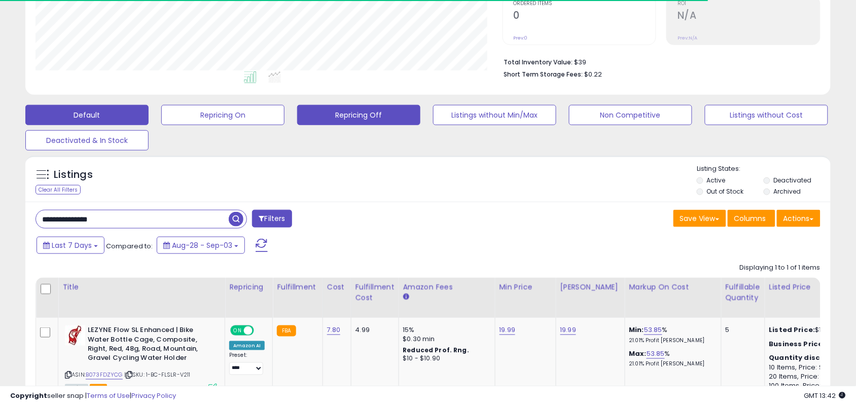
scroll to position [208, 467]
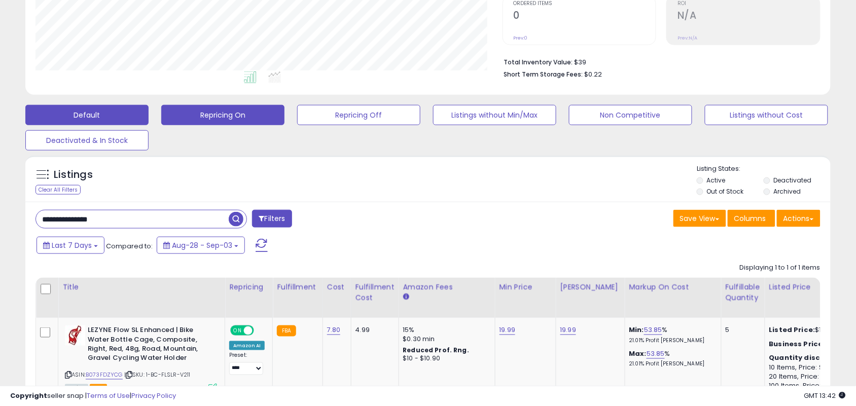
paste input "text"
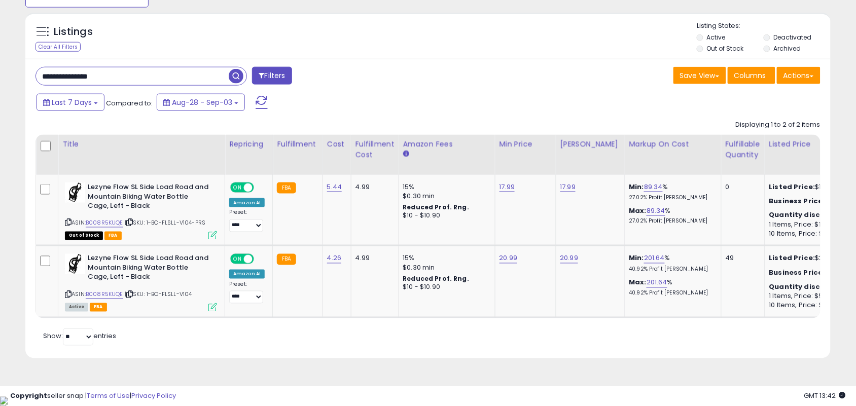
paste input "*****"
type input "**********"
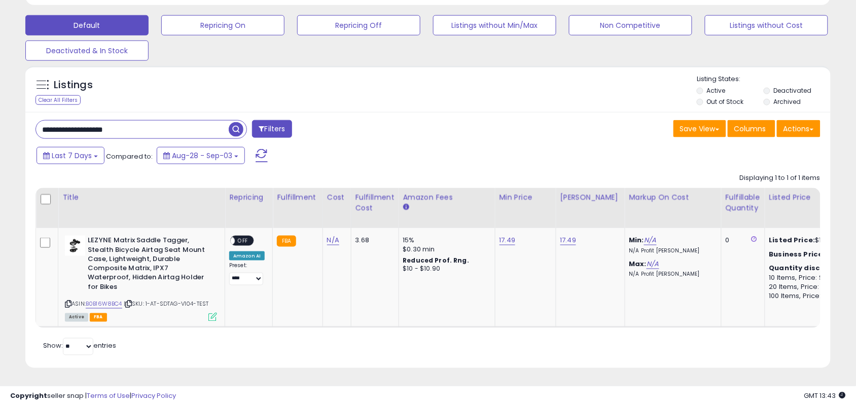
scroll to position [305, 0]
